Goal: Navigation & Orientation: Find specific page/section

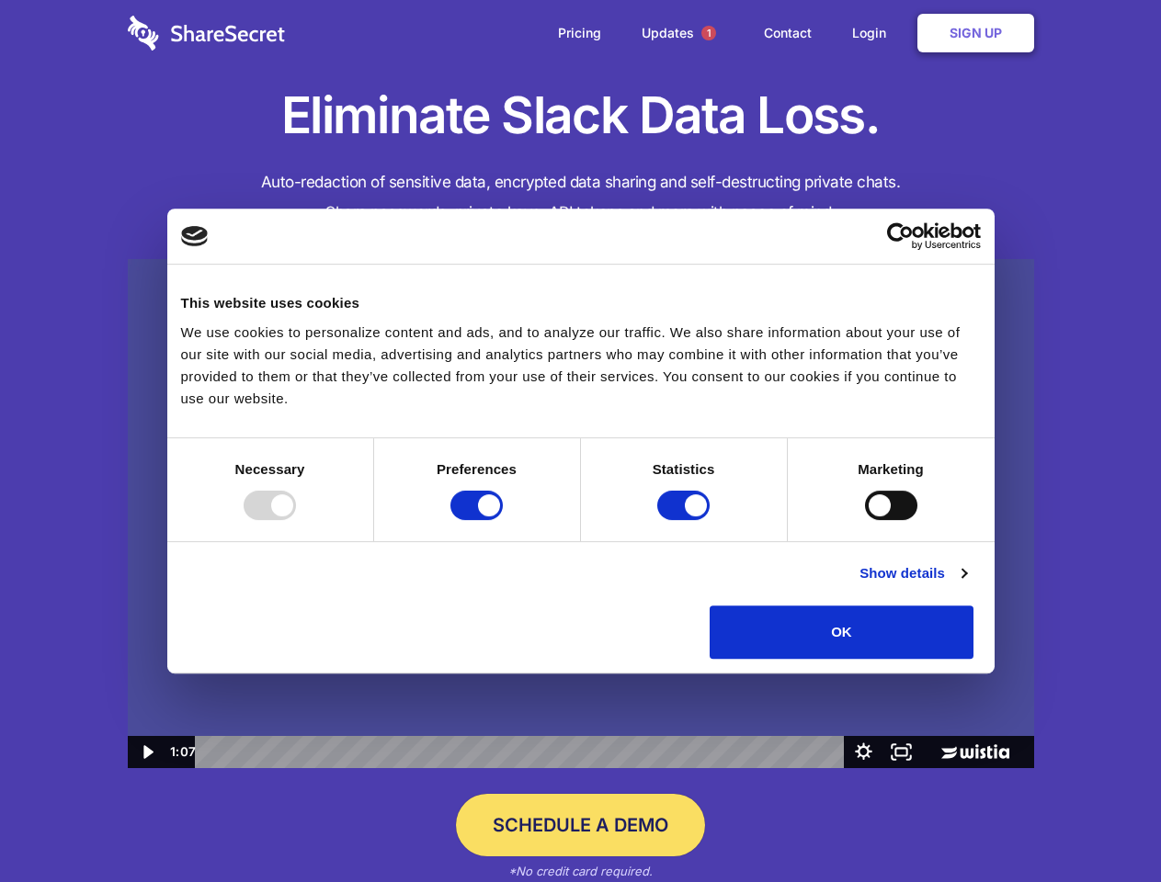
click at [580, 441] on img at bounding box center [581, 514] width 906 height 510
click at [296, 520] on div at bounding box center [270, 505] width 52 height 29
click at [503, 520] on input "Preferences" at bounding box center [476, 505] width 52 height 29
checkbox input "false"
click at [685, 520] on input "Statistics" at bounding box center [683, 505] width 52 height 29
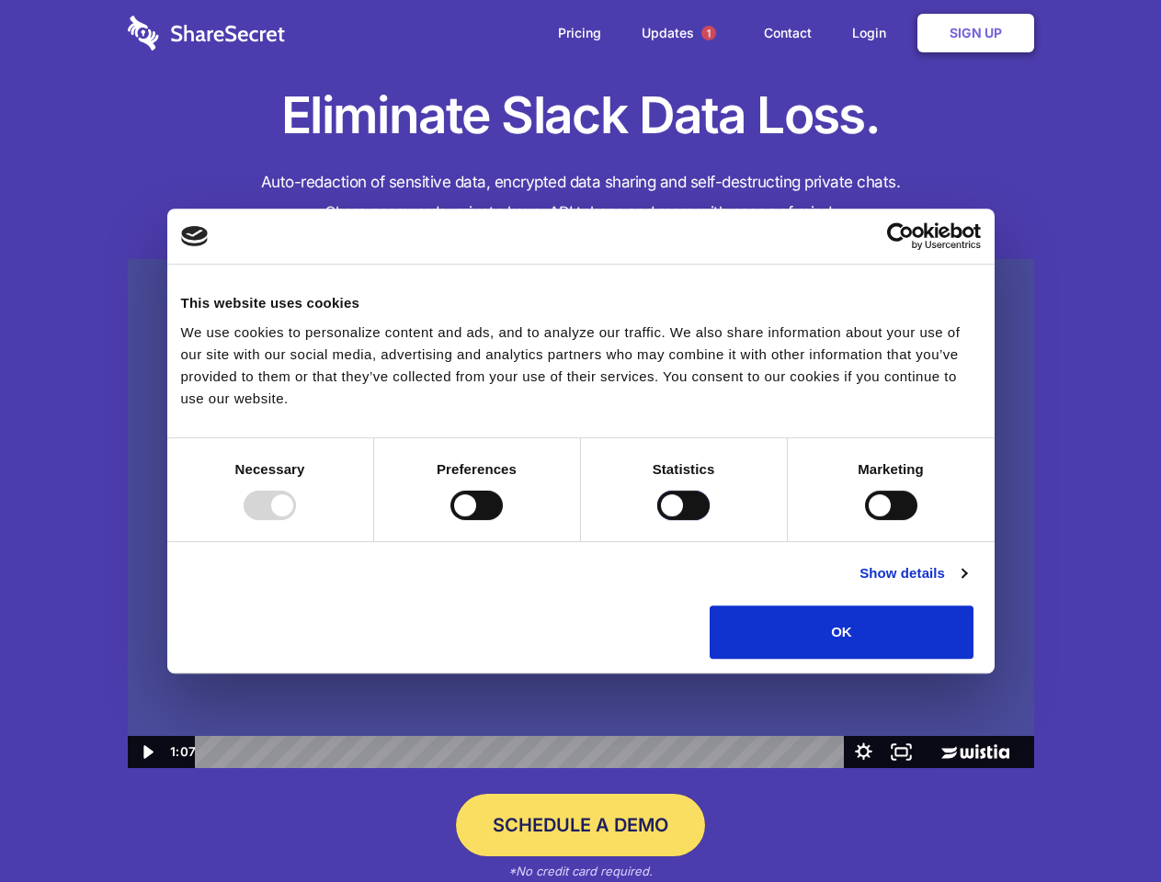
checkbox input "false"
click at [865, 520] on input "Marketing" at bounding box center [891, 505] width 52 height 29
checkbox input "true"
click at [966, 584] on link "Show details" at bounding box center [912, 573] width 107 height 22
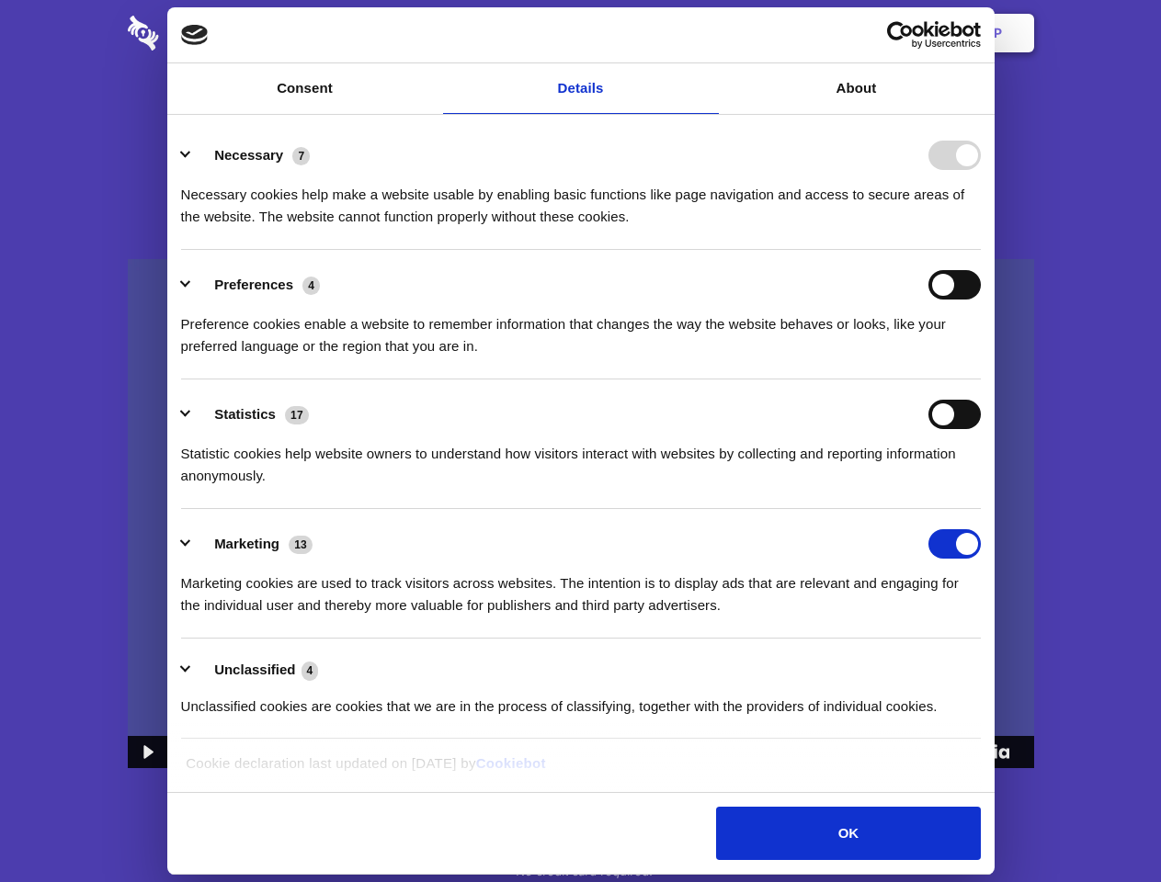
click at [980, 487] on div "Statistic cookies help website owners to understand how visitors interact with …" at bounding box center [580, 458] width 799 height 58
click at [708, 33] on span "1" at bounding box center [708, 33] width 15 height 15
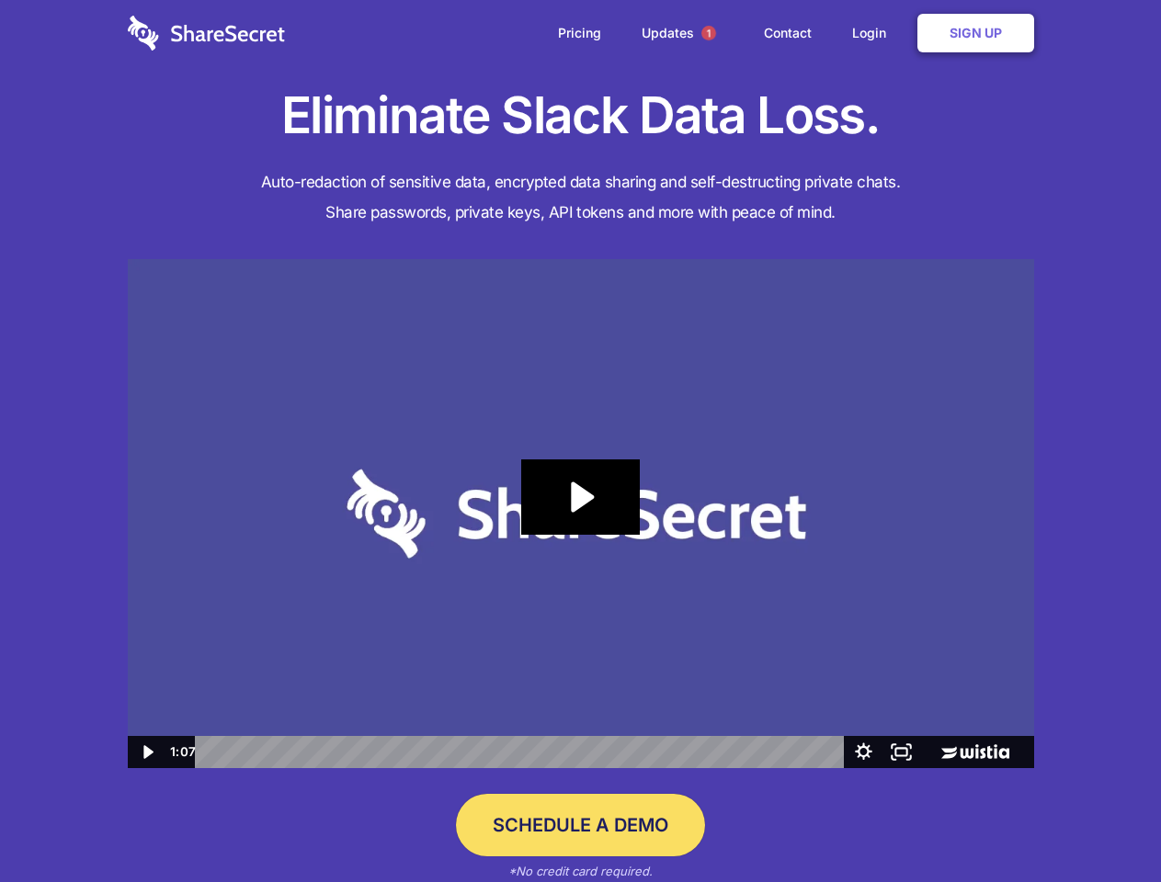
click at [581, 514] on icon "Play Video: Sharesecret Slack Extension" at bounding box center [580, 496] width 118 height 75
